Goal: Task Accomplishment & Management: Manage account settings

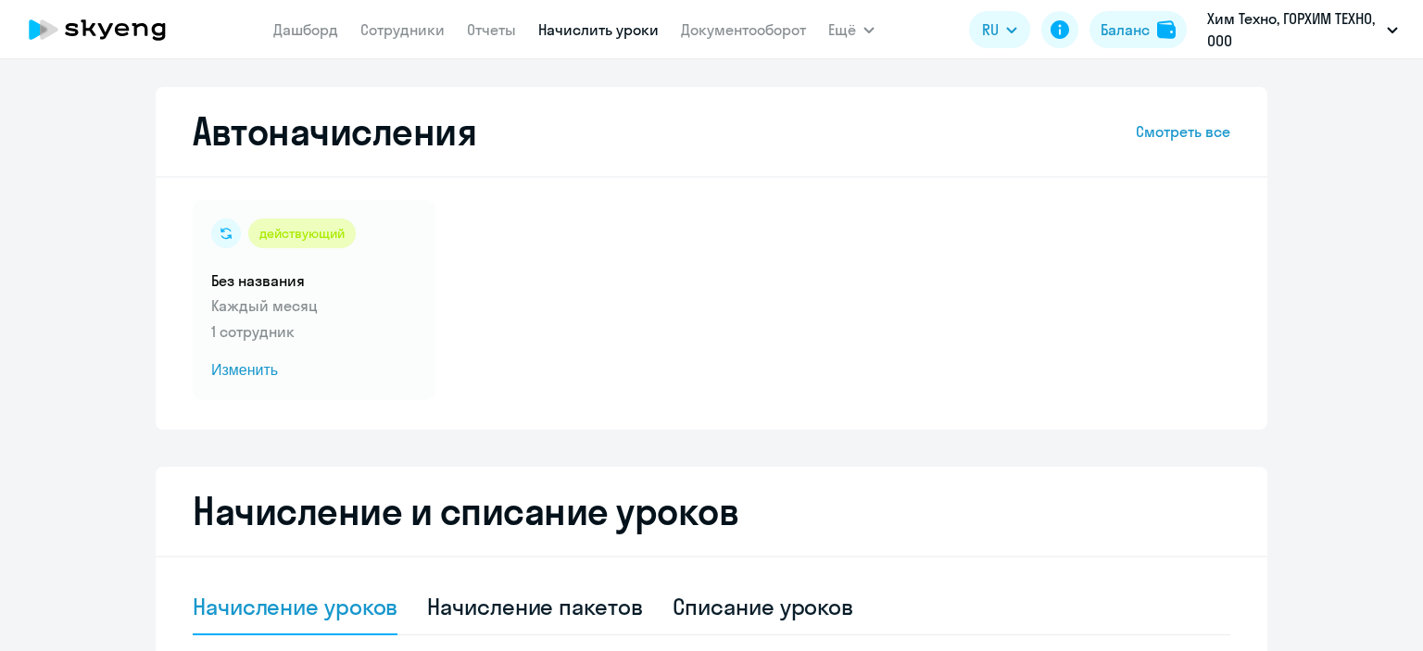
select select "10"
click at [332, 54] on app-header "[PERSON_NAME] Отчеты Начислить уроки Документооборот Ещё Дашборд Сотрудники Отч…" at bounding box center [711, 29] width 1423 height 59
click at [409, 48] on app-header "[PERSON_NAME] Отчеты Начислить уроки Документооборот Ещё Дашборд Сотрудники Отч…" at bounding box center [711, 29] width 1423 height 59
click at [405, 37] on link "Сотрудники" at bounding box center [402, 29] width 84 height 19
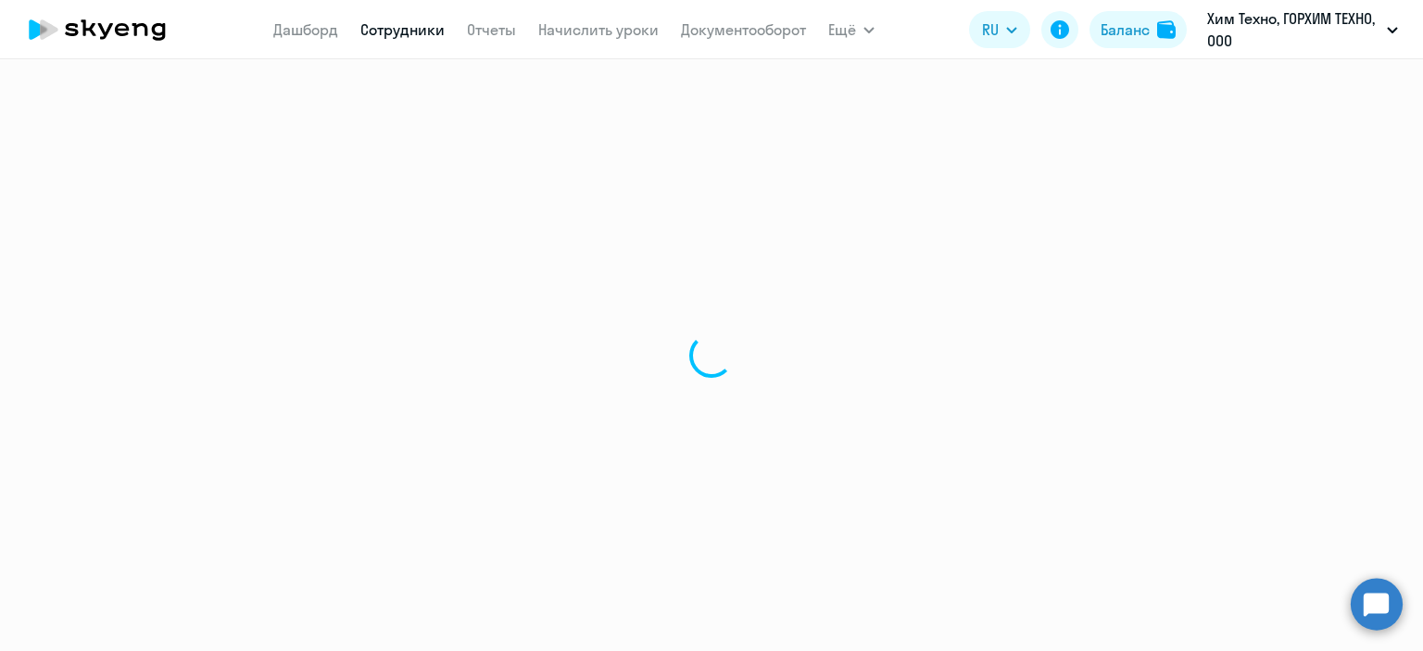
select select "30"
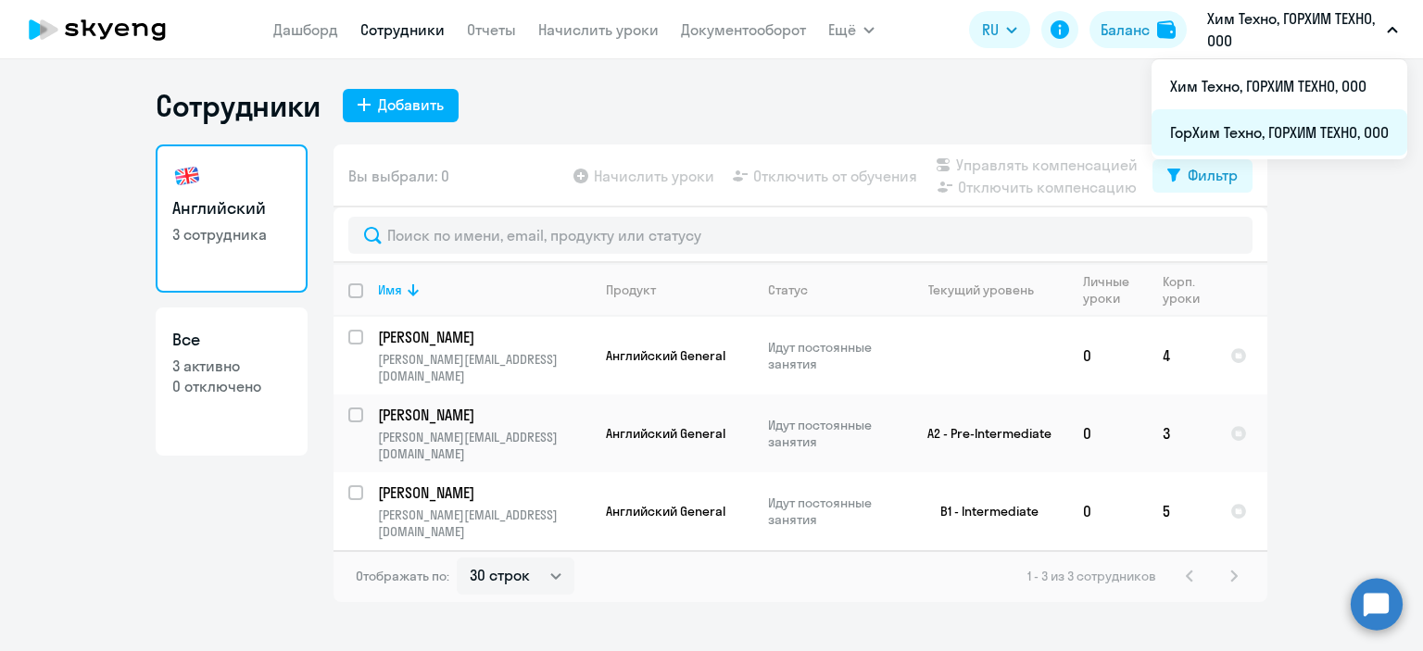
click at [1248, 142] on li "ГорХим Техно, ГОРХИМ ТЕХНО, ООО" at bounding box center [1279, 132] width 256 height 46
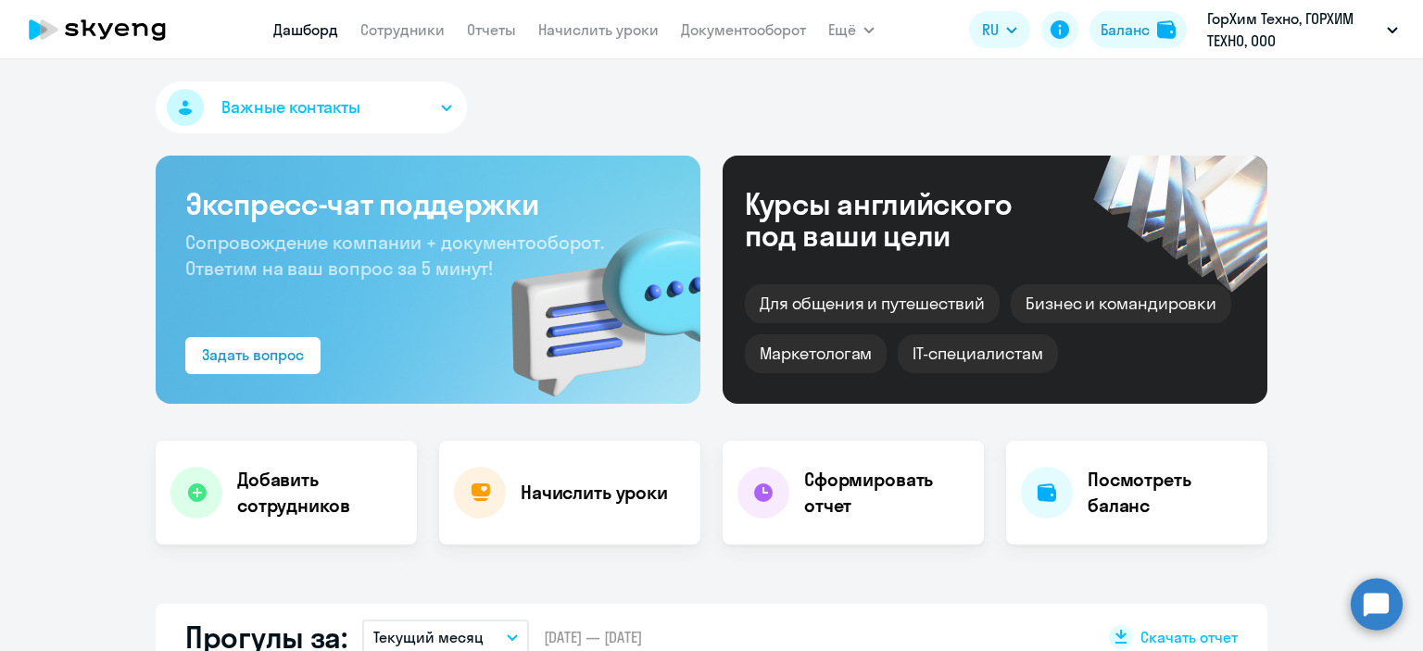
click at [397, 12] on nav "[PERSON_NAME] Отчеты Начислить уроки Документооборот" at bounding box center [539, 29] width 533 height 37
click at [409, 25] on link "Сотрудники" at bounding box center [402, 29] width 84 height 19
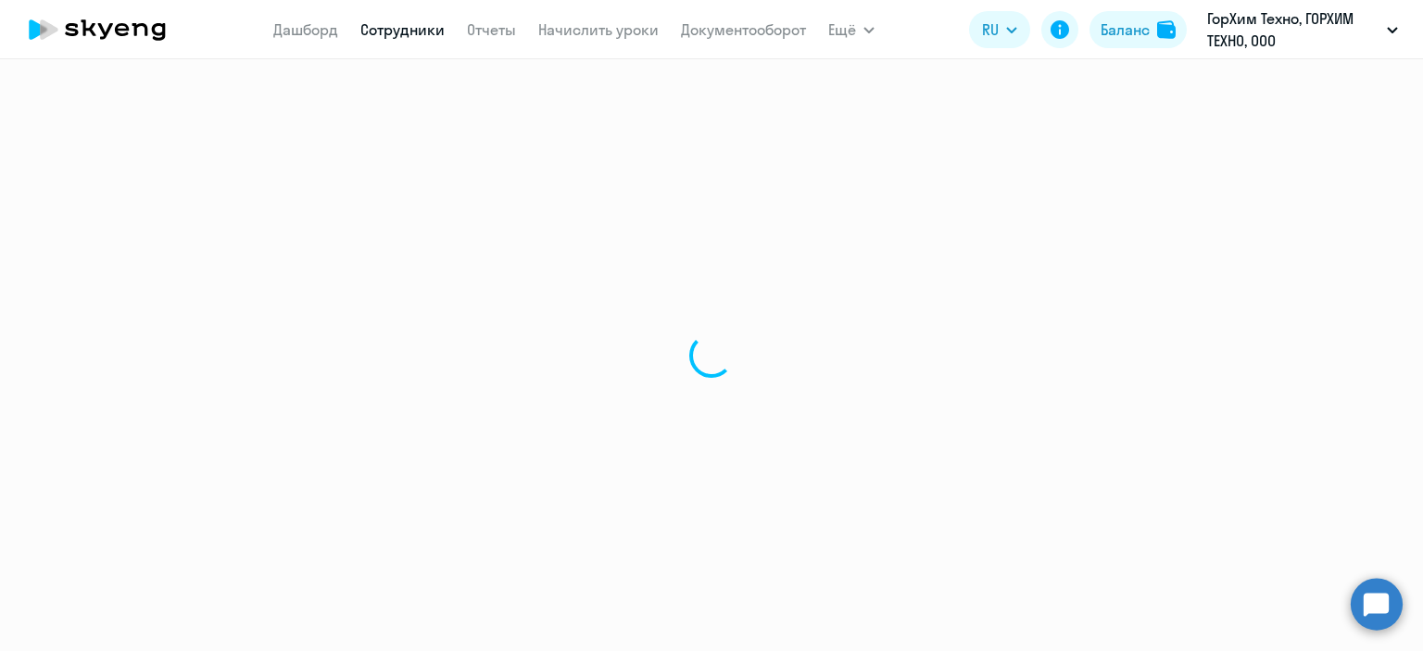
select select "30"
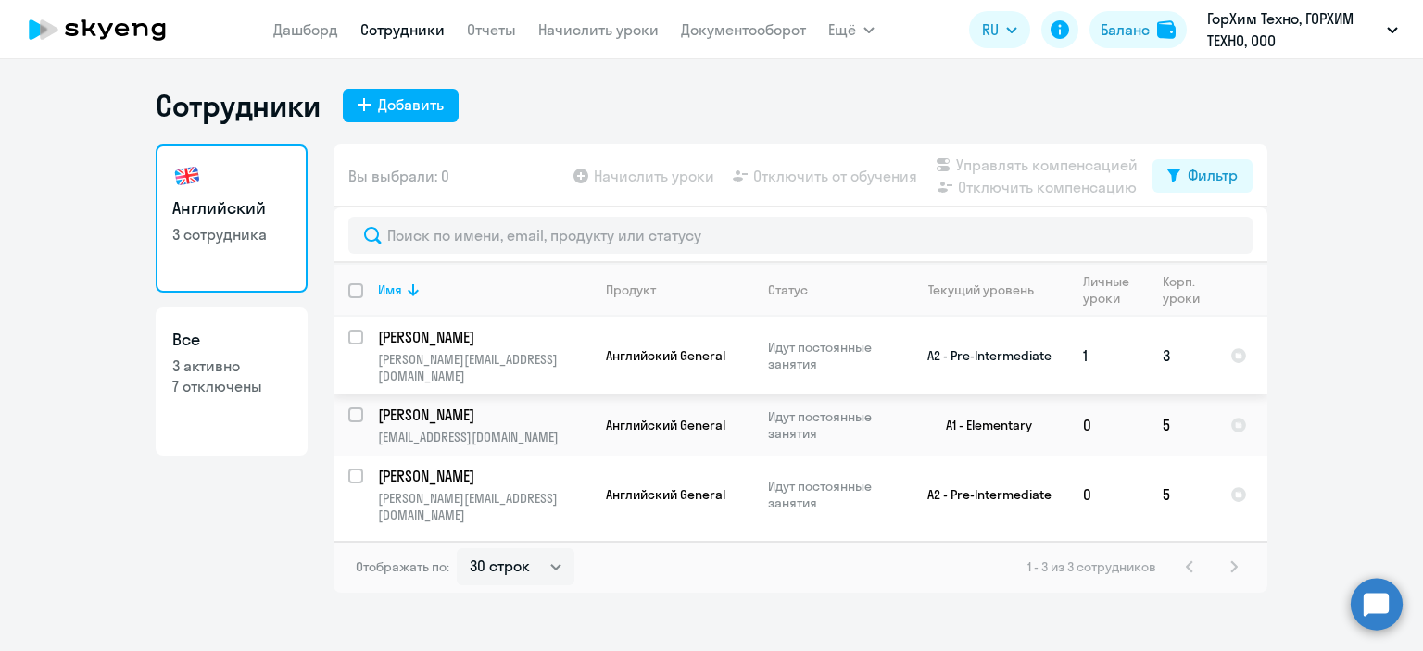
click at [354, 339] on input "select row 13890704" at bounding box center [366, 348] width 37 height 37
checkbox input "true"
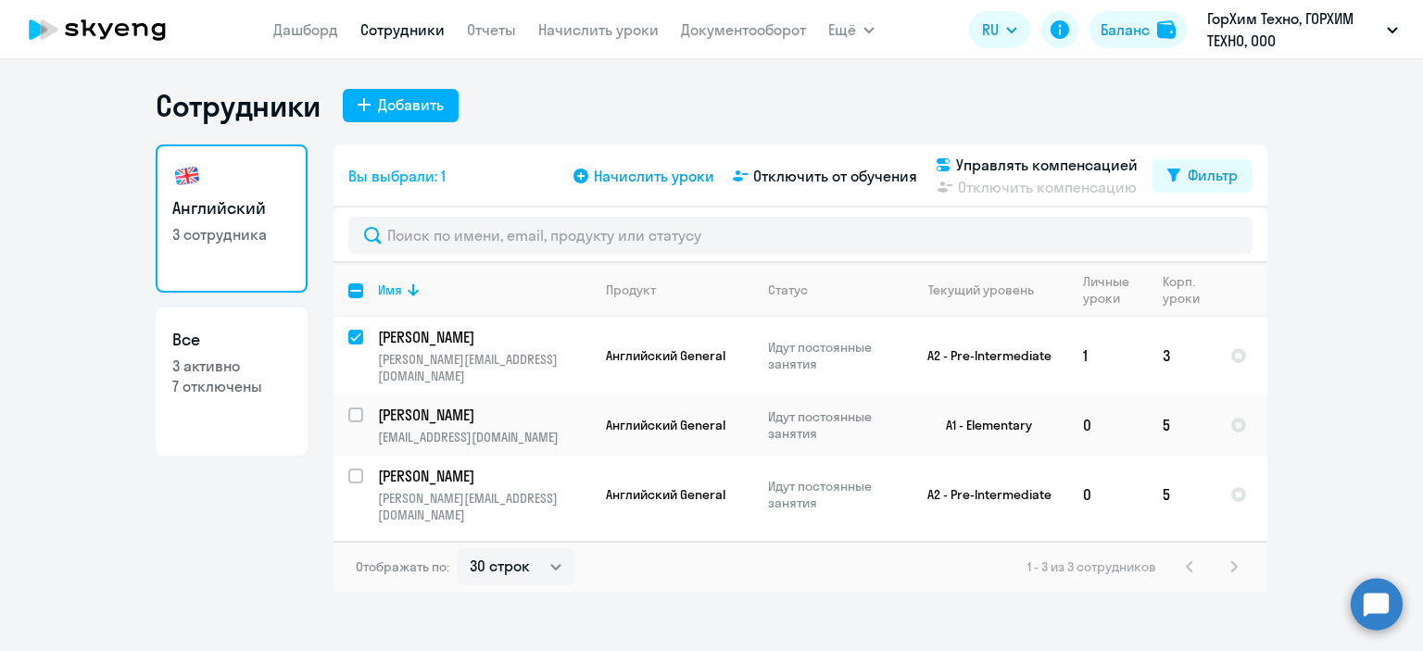
click at [678, 175] on span "Начислить уроки" at bounding box center [654, 176] width 120 height 22
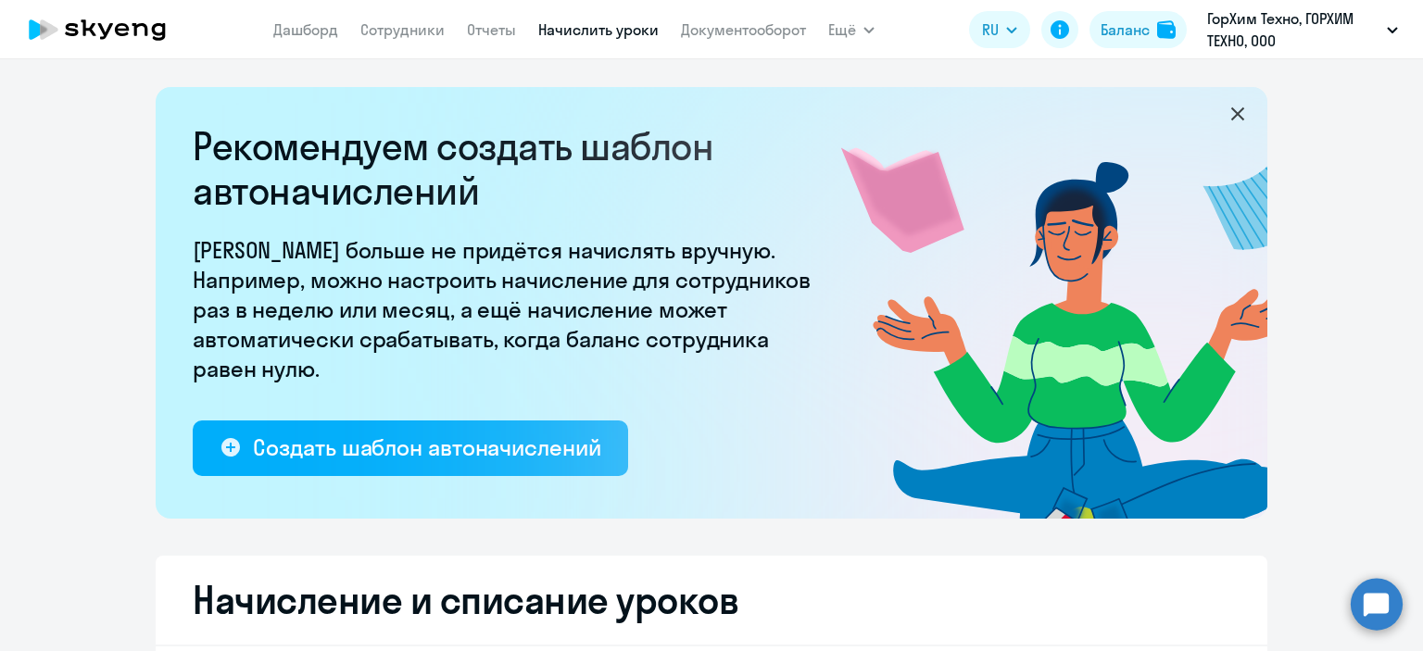
select select "10"
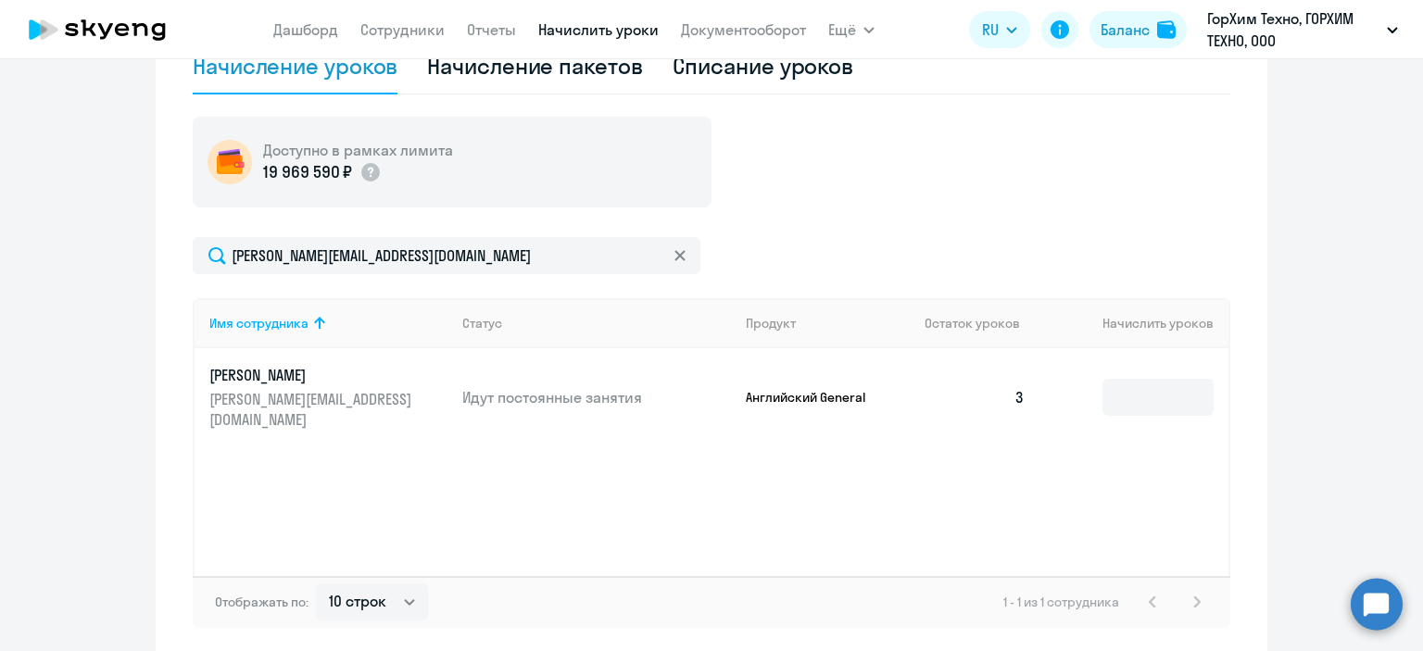
scroll to position [710, 0]
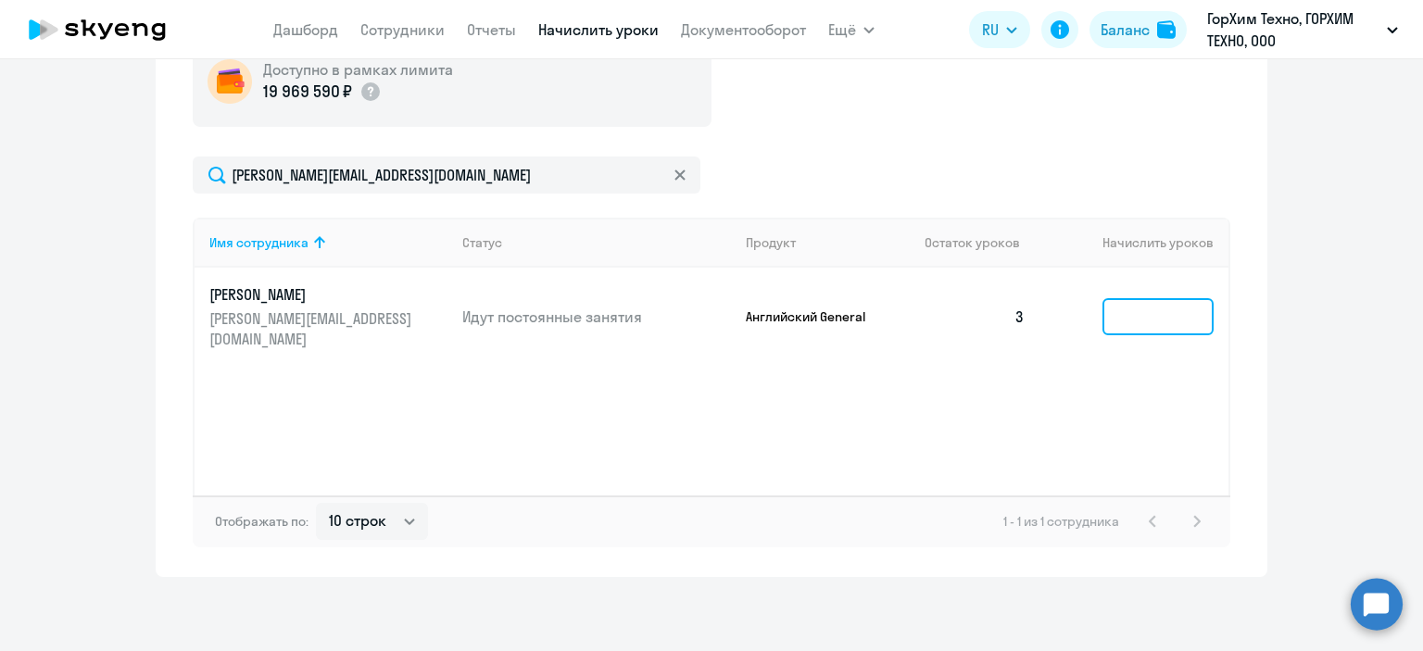
click at [1119, 312] on input at bounding box center [1157, 316] width 111 height 37
type input "1"
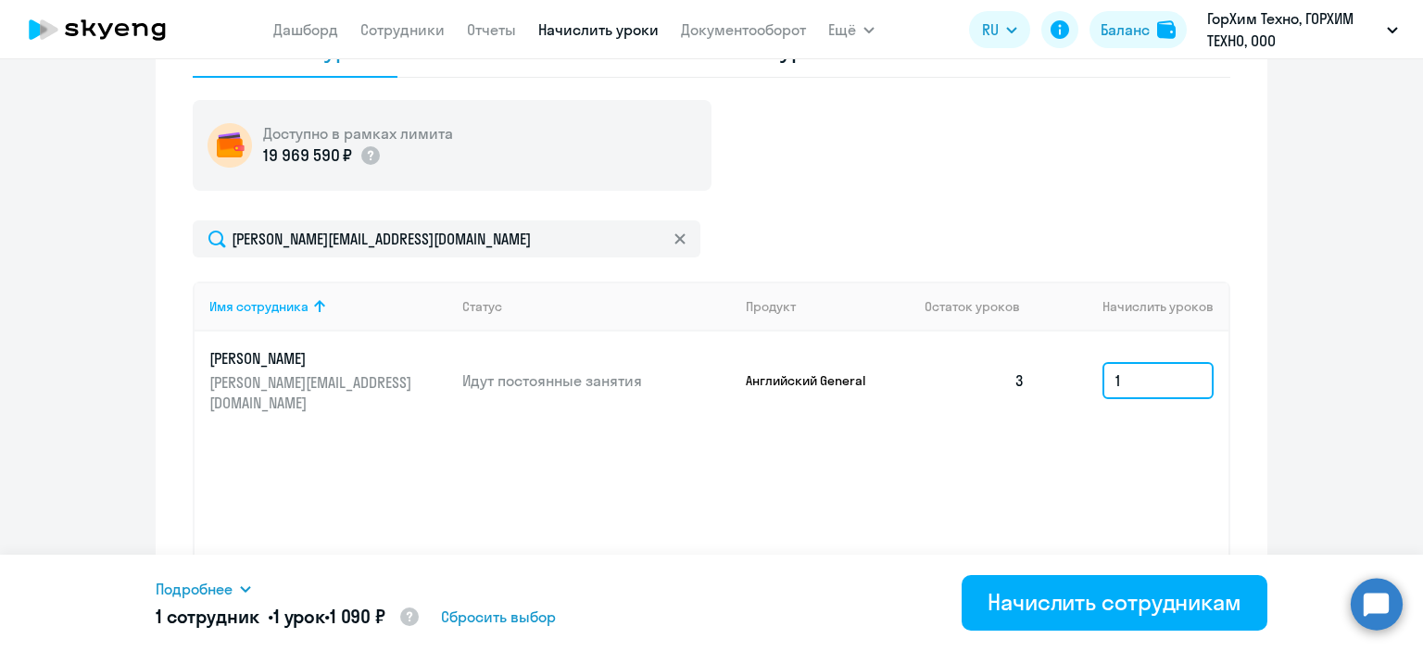
scroll to position [618, 0]
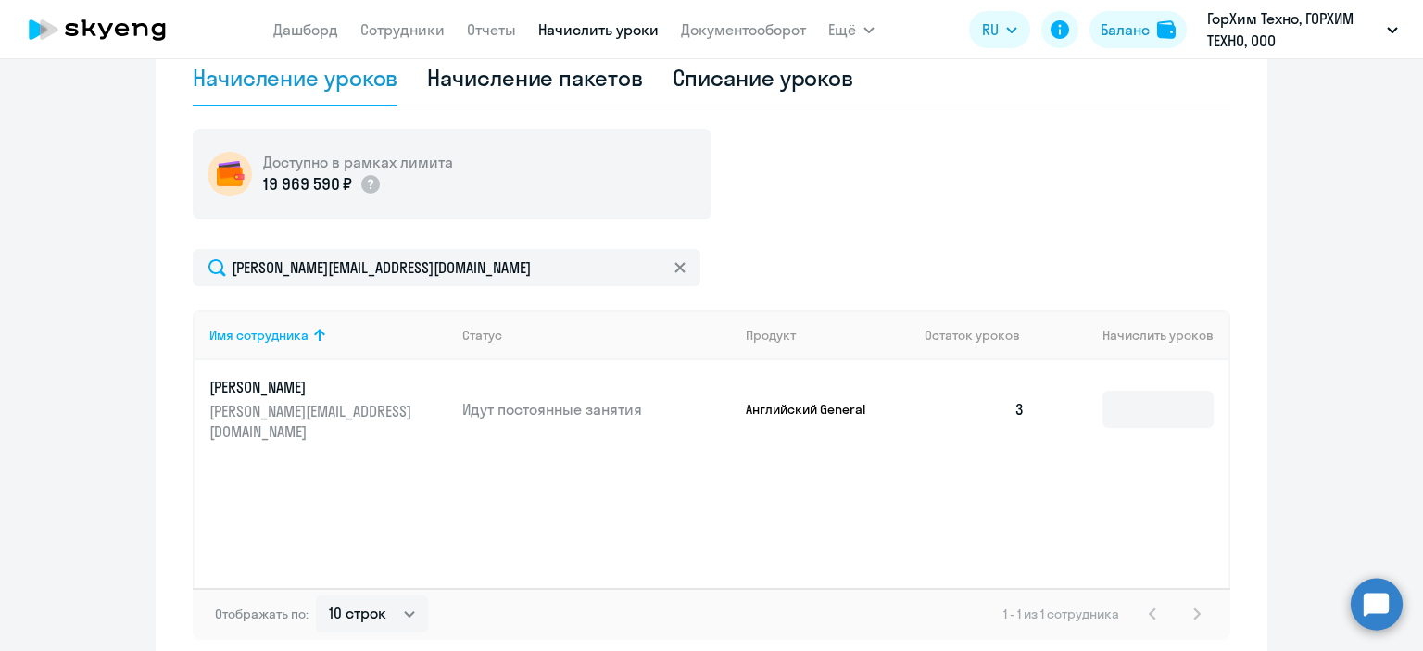
click at [1234, 464] on div "Начисление и списание уроков Начисление уроков Начисление пакетов Списание урок…" at bounding box center [712, 304] width 1112 height 732
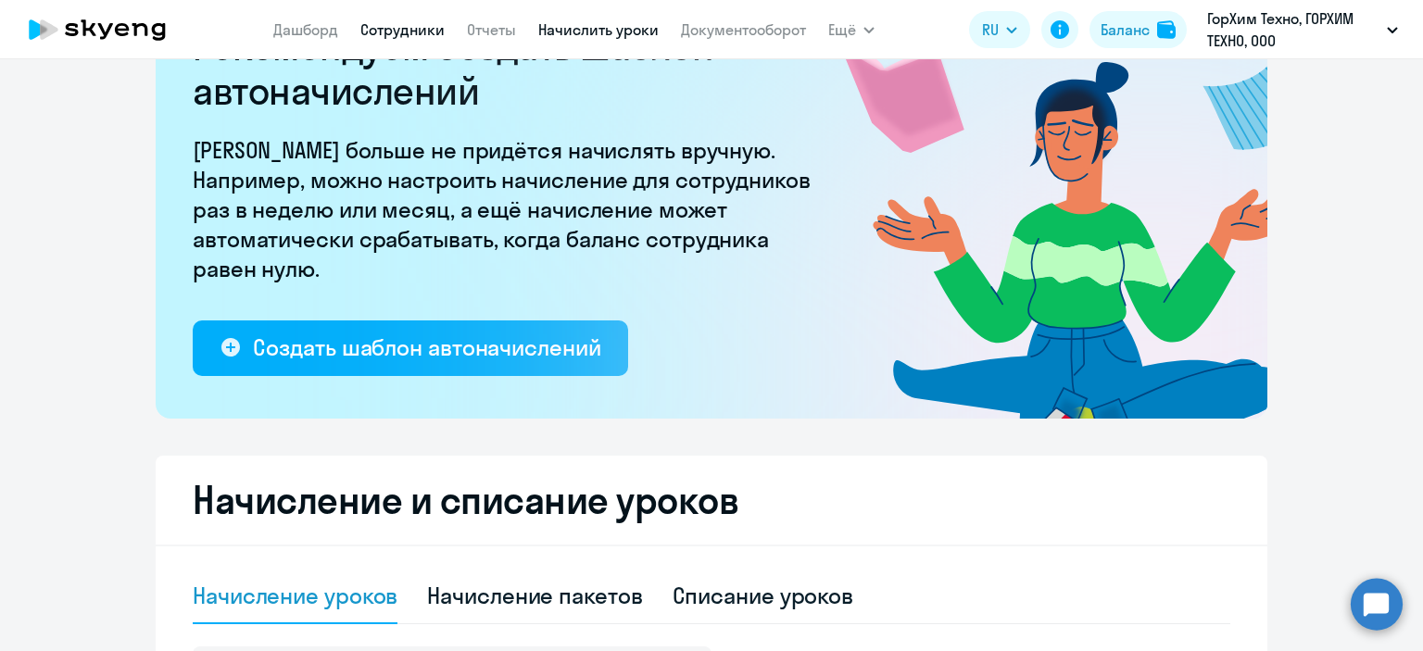
click at [374, 21] on link "Сотрудники" at bounding box center [402, 29] width 84 height 19
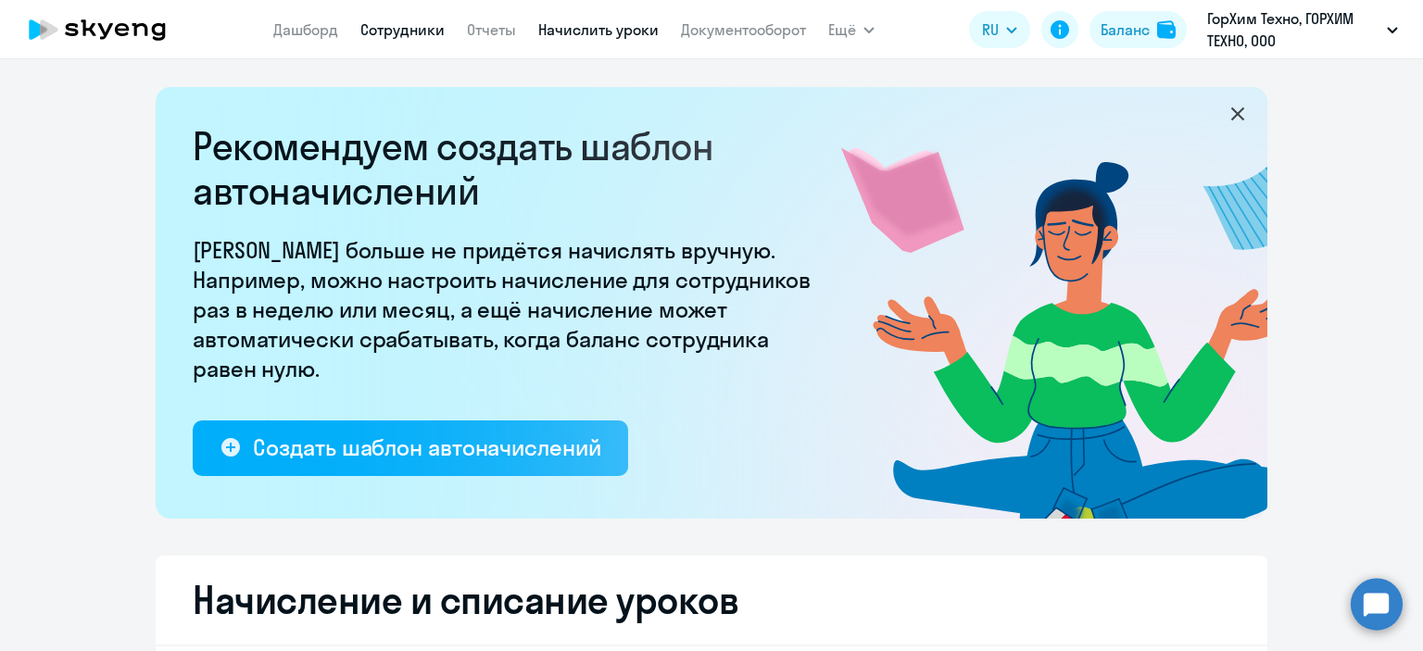
select select "30"
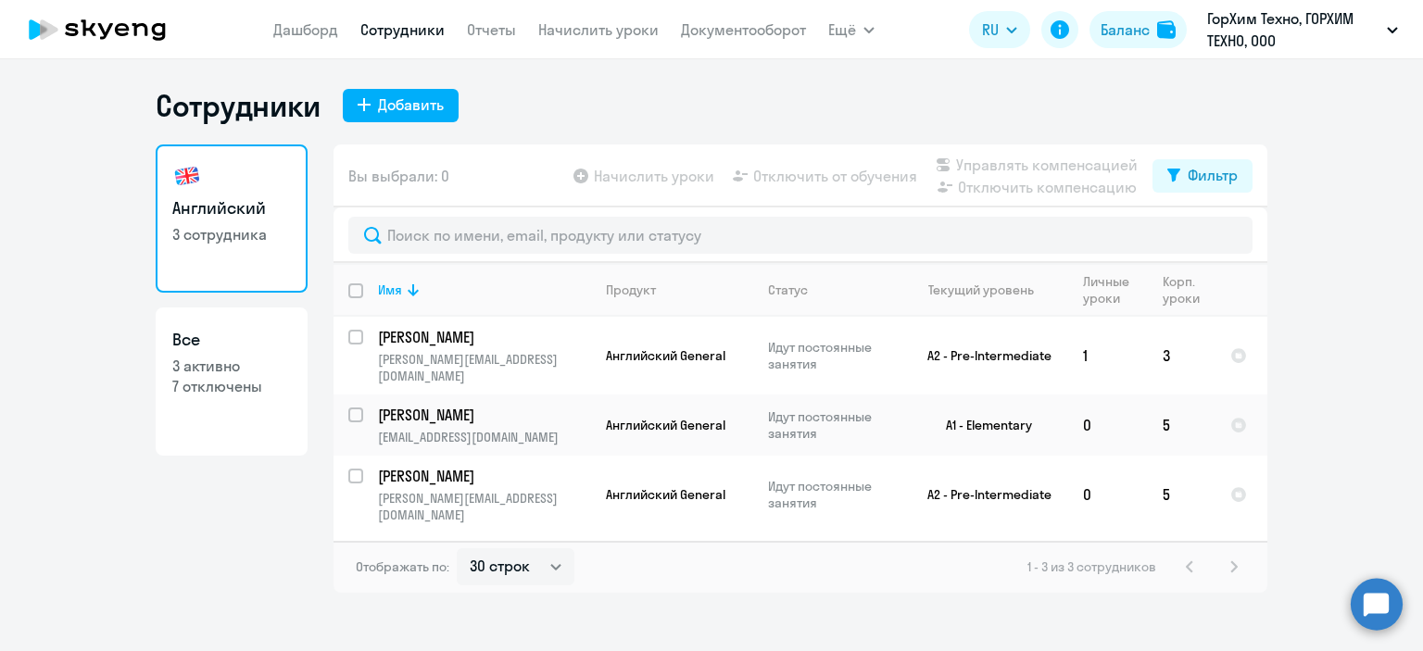
click at [1239, 568] on div "1 - 3 из 3 сотрудников" at bounding box center [1136, 567] width 218 height 22
click at [1212, 568] on div "1 - 3 из 3 сотрудников" at bounding box center [1136, 567] width 218 height 22
click at [1199, 564] on div "1 - 3 из 3 сотрудников" at bounding box center [1136, 567] width 218 height 22
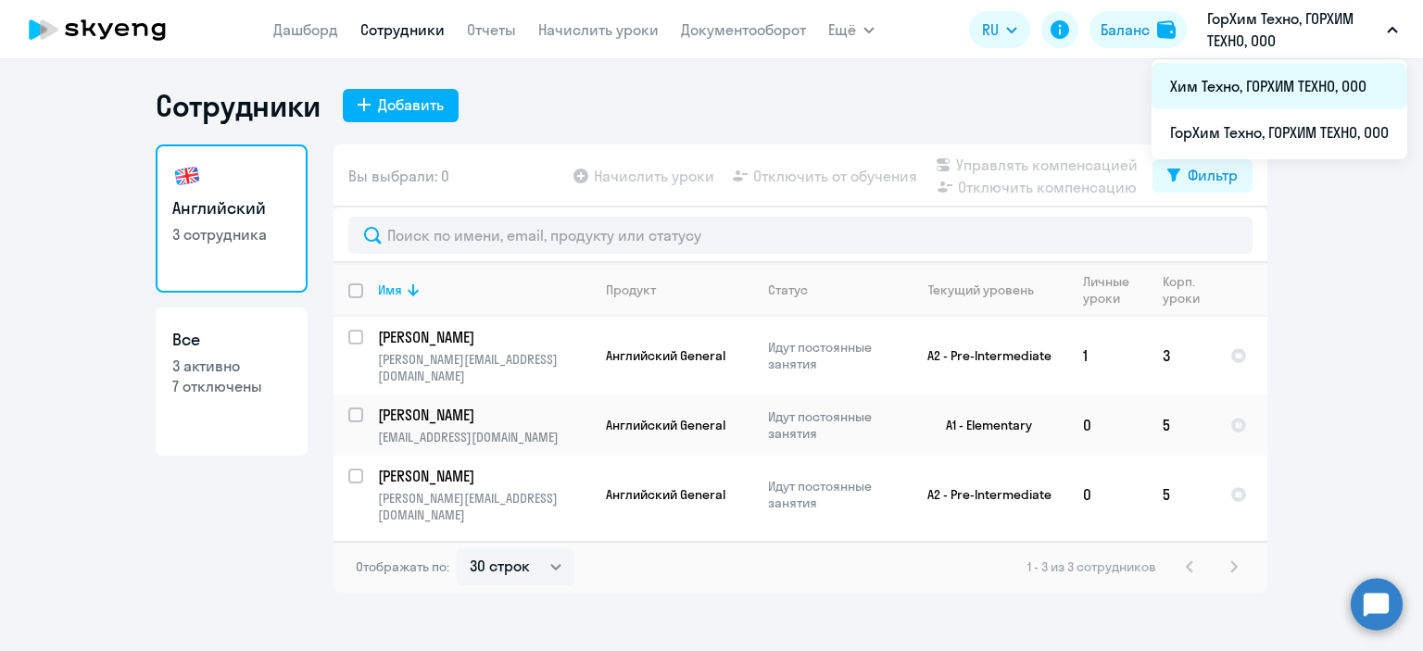
click at [1262, 81] on li "Хим Техно, ГОРХИМ ТЕХНО, ООО" at bounding box center [1279, 86] width 256 height 46
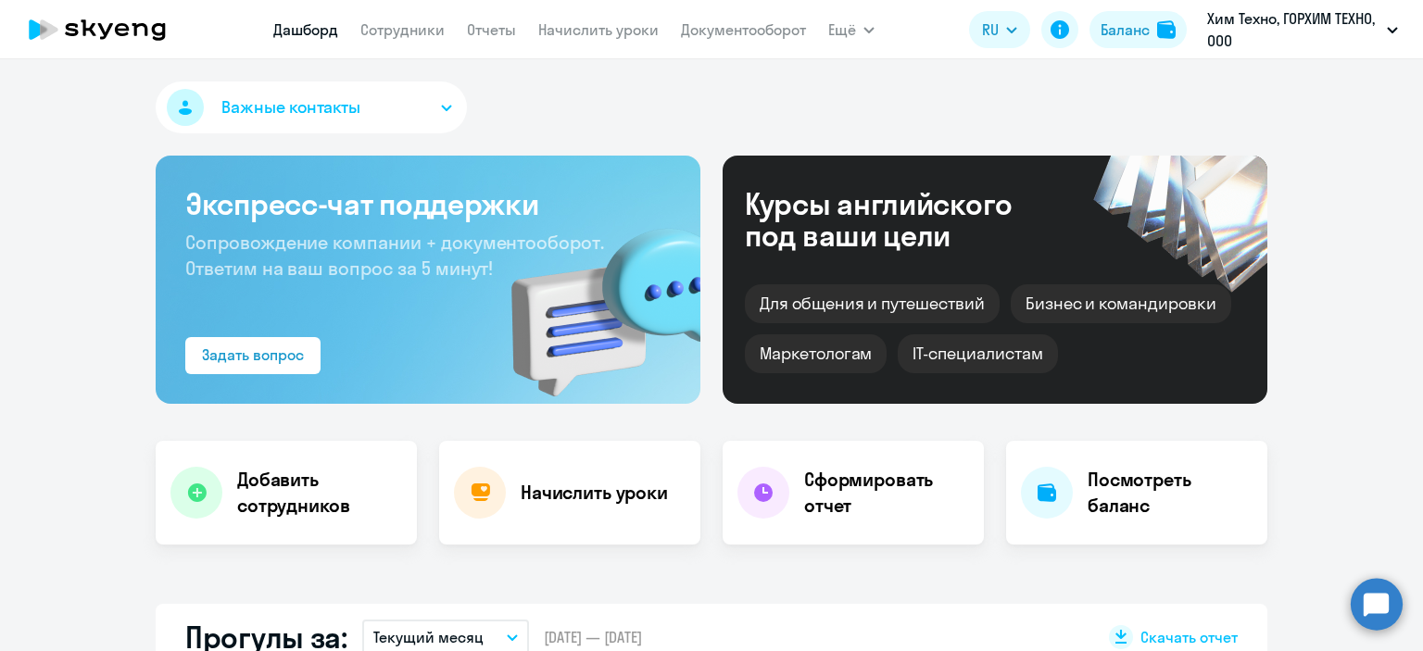
click at [304, 34] on link "Дашборд" at bounding box center [305, 29] width 65 height 19
click at [385, 19] on app-menu-item-link "Сотрудники" at bounding box center [402, 30] width 84 height 23
select select "30"
click at [385, 19] on app-menu-item-link "Сотрудники" at bounding box center [402, 30] width 84 height 23
click at [387, 19] on app-menu-item-link "Сотрудники" at bounding box center [402, 30] width 84 height 23
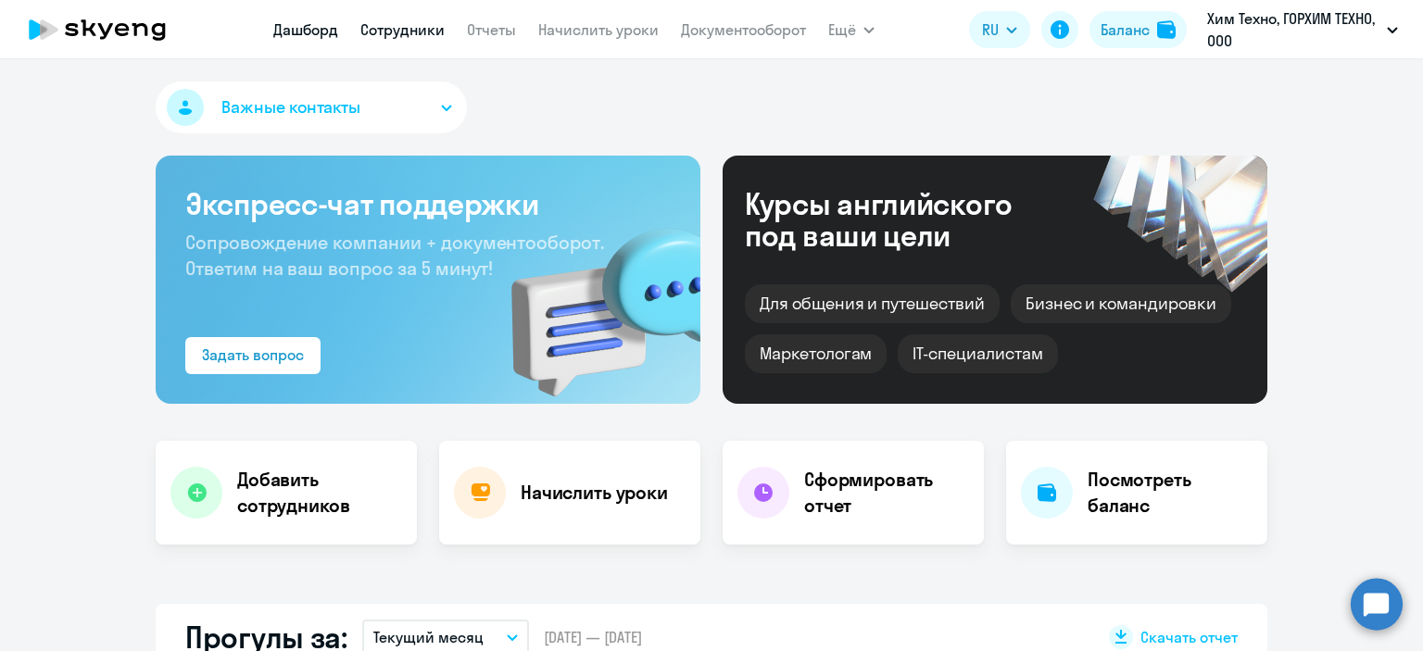
click at [388, 34] on link "Сотрудники" at bounding box center [402, 29] width 84 height 19
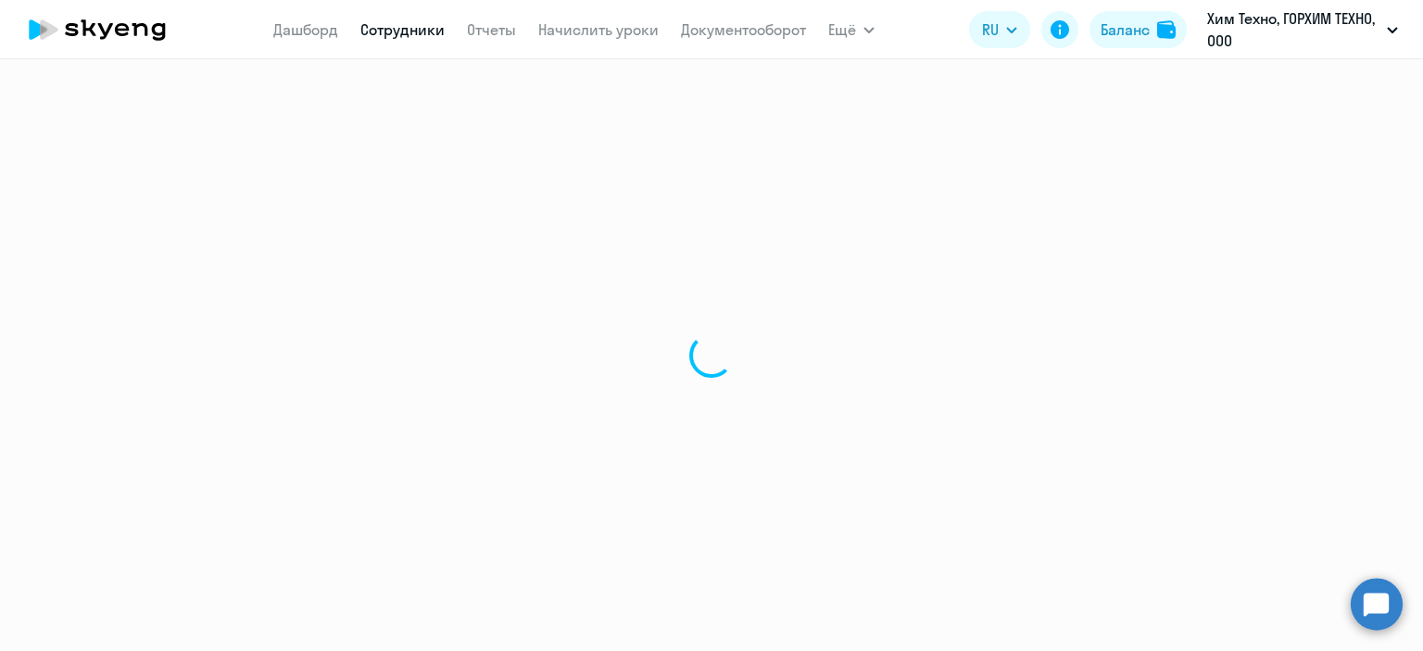
select select "30"
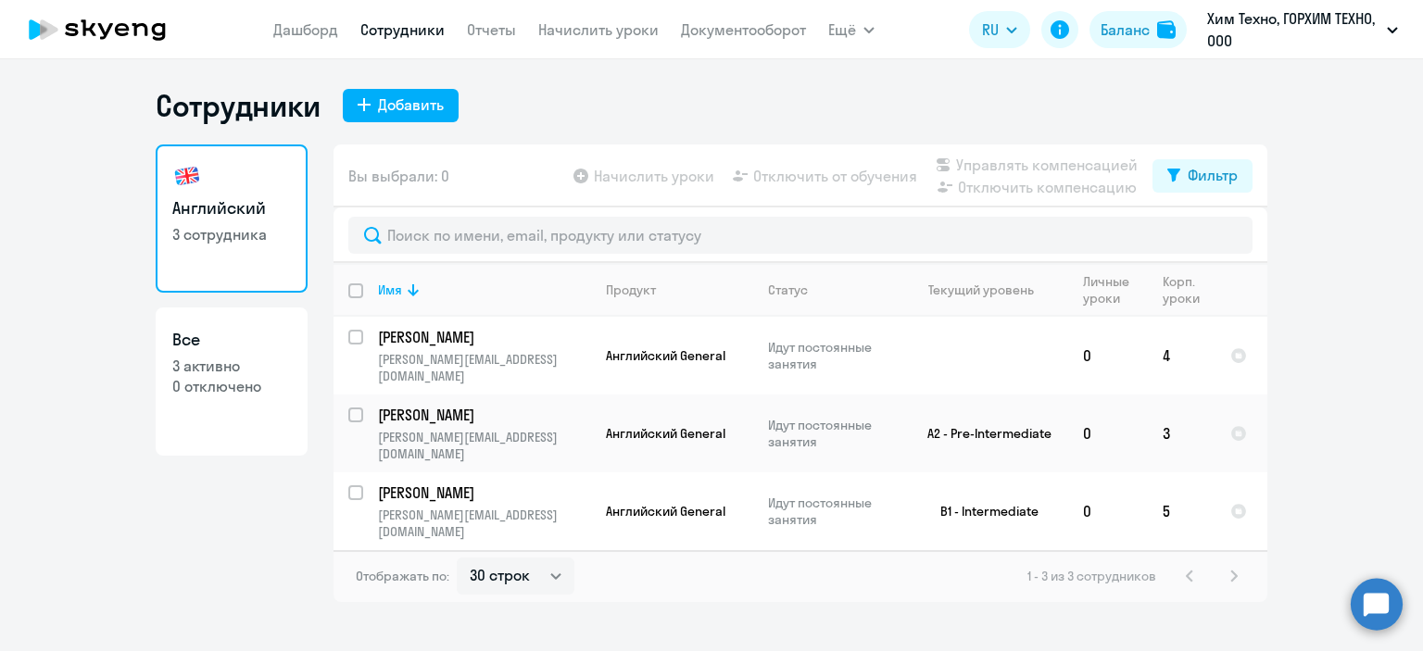
click at [1381, 601] on circle at bounding box center [1376, 604] width 52 height 52
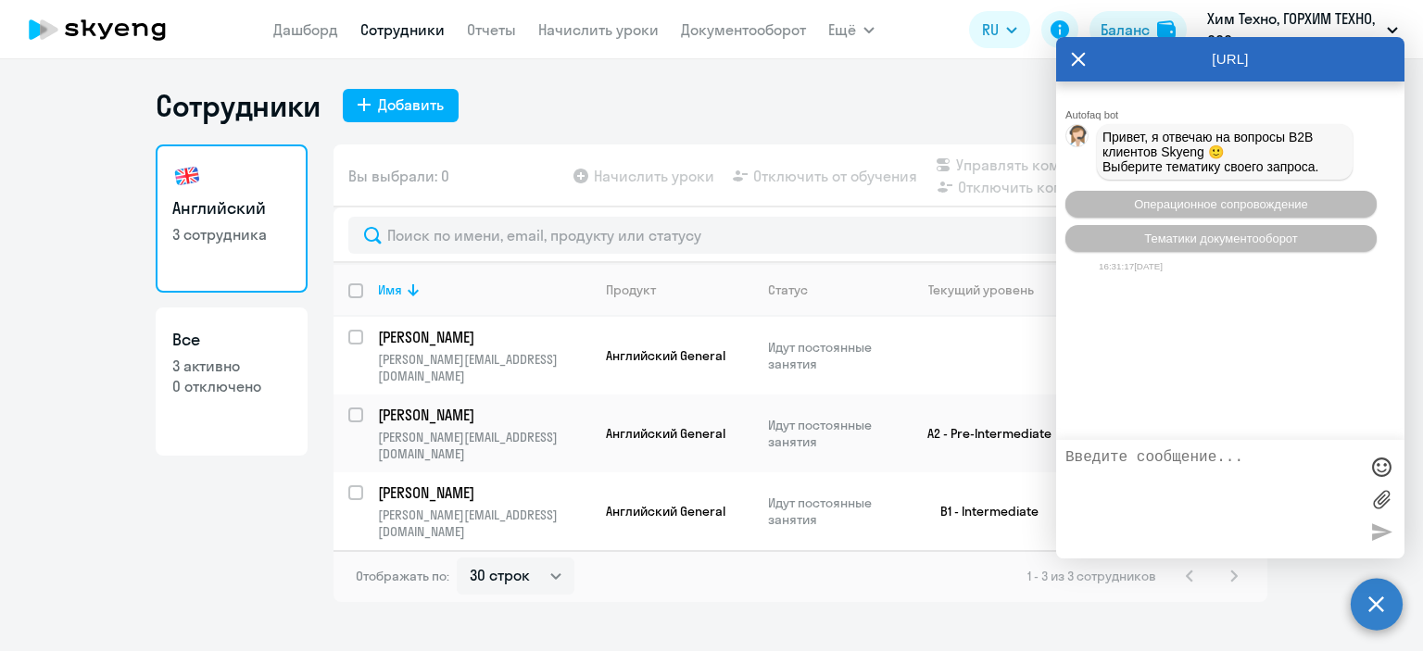
click at [1071, 53] on icon at bounding box center [1078, 59] width 15 height 44
